Goal: Transaction & Acquisition: Book appointment/travel/reservation

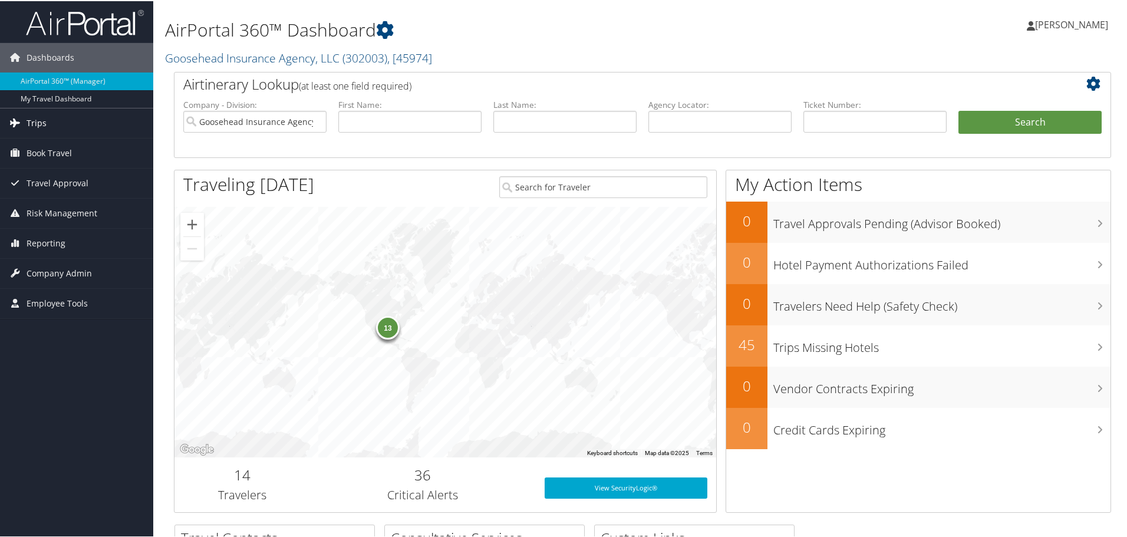
click at [71, 120] on link "Trips" at bounding box center [76, 121] width 153 height 29
click at [47, 233] on span "Book Travel" at bounding box center [49, 240] width 45 height 29
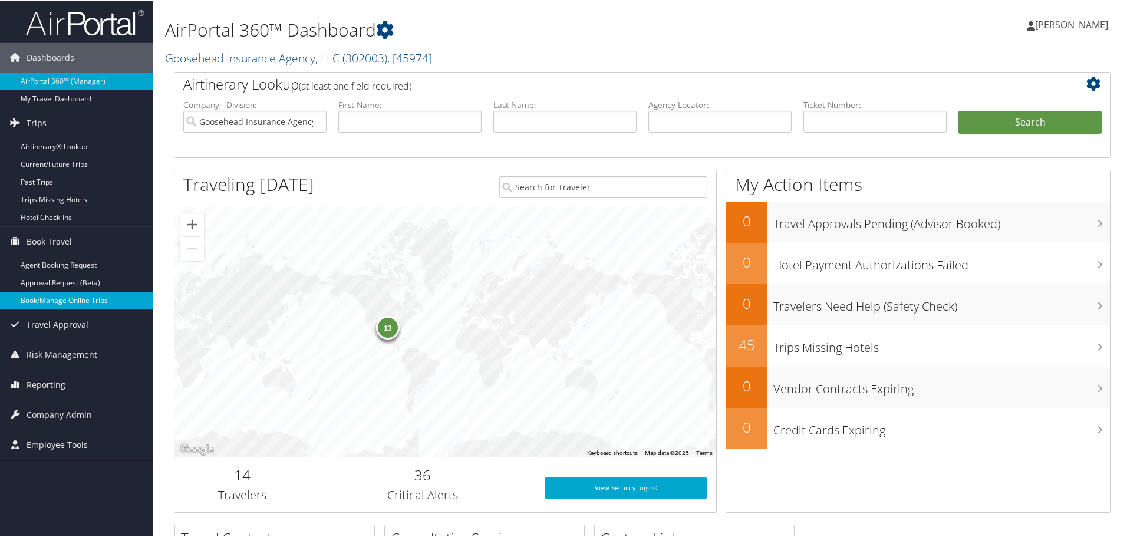
click at [44, 299] on link "Book/Manage Online Trips" at bounding box center [76, 299] width 153 height 18
